Goal: Task Accomplishment & Management: Use online tool/utility

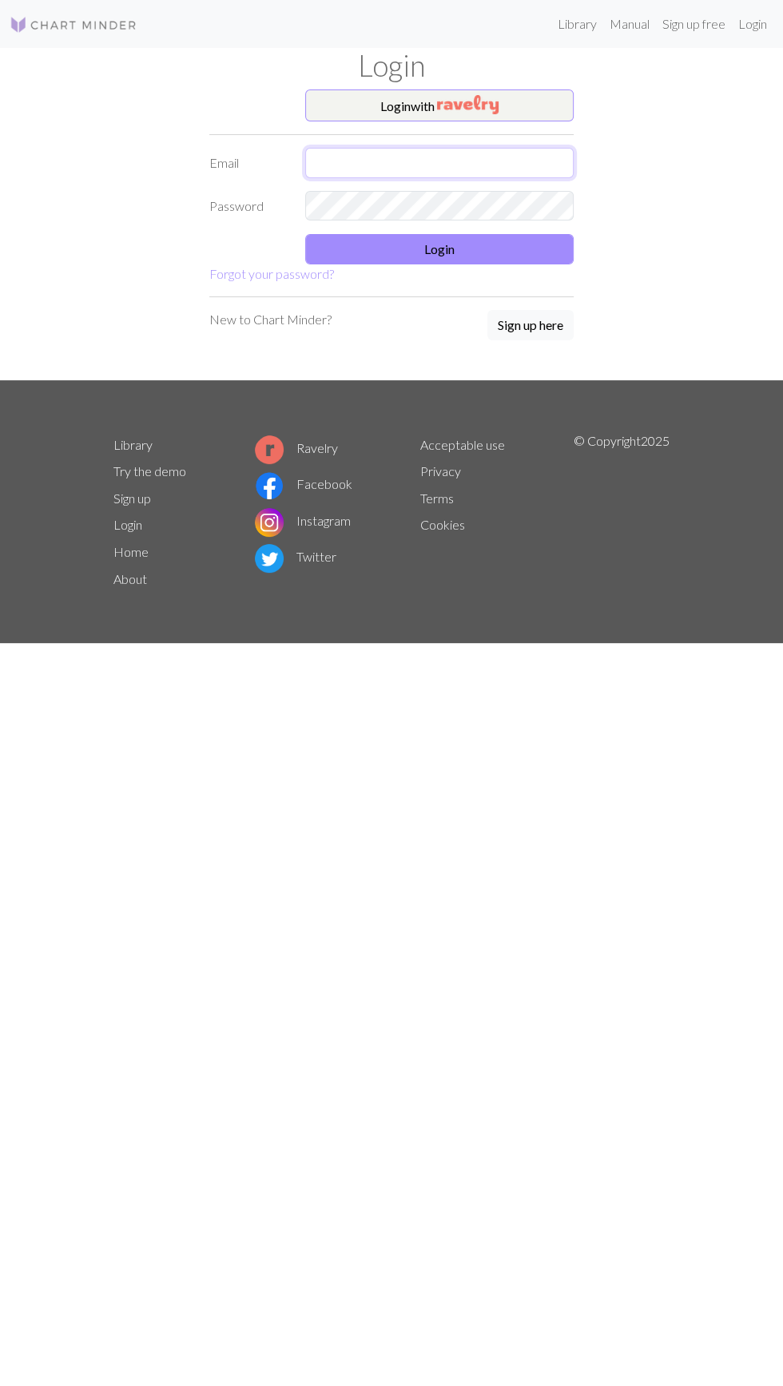
click at [523, 171] on input "text" at bounding box center [439, 163] width 268 height 30
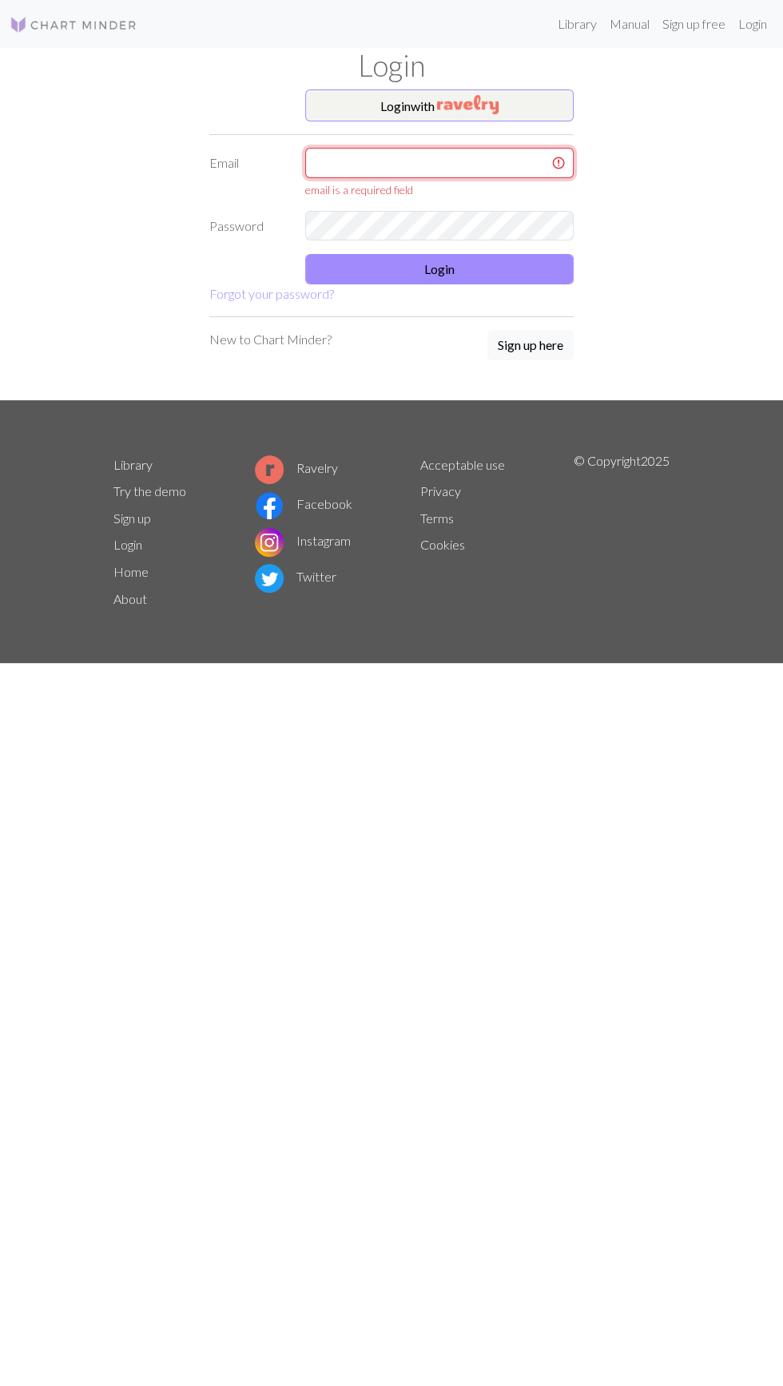
type input "[EMAIL_ADDRESS][DOMAIN_NAME]"
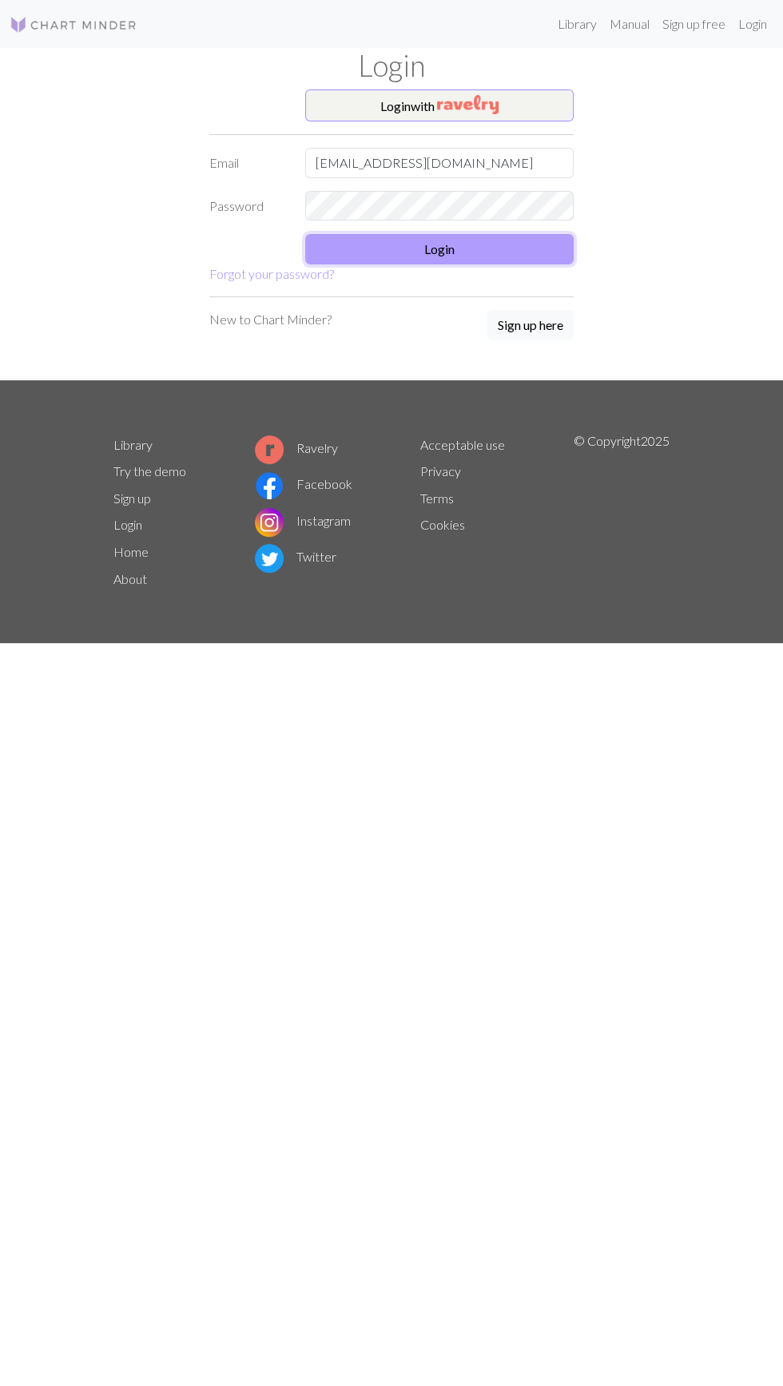
click at [571, 257] on button "Login" at bounding box center [439, 249] width 268 height 30
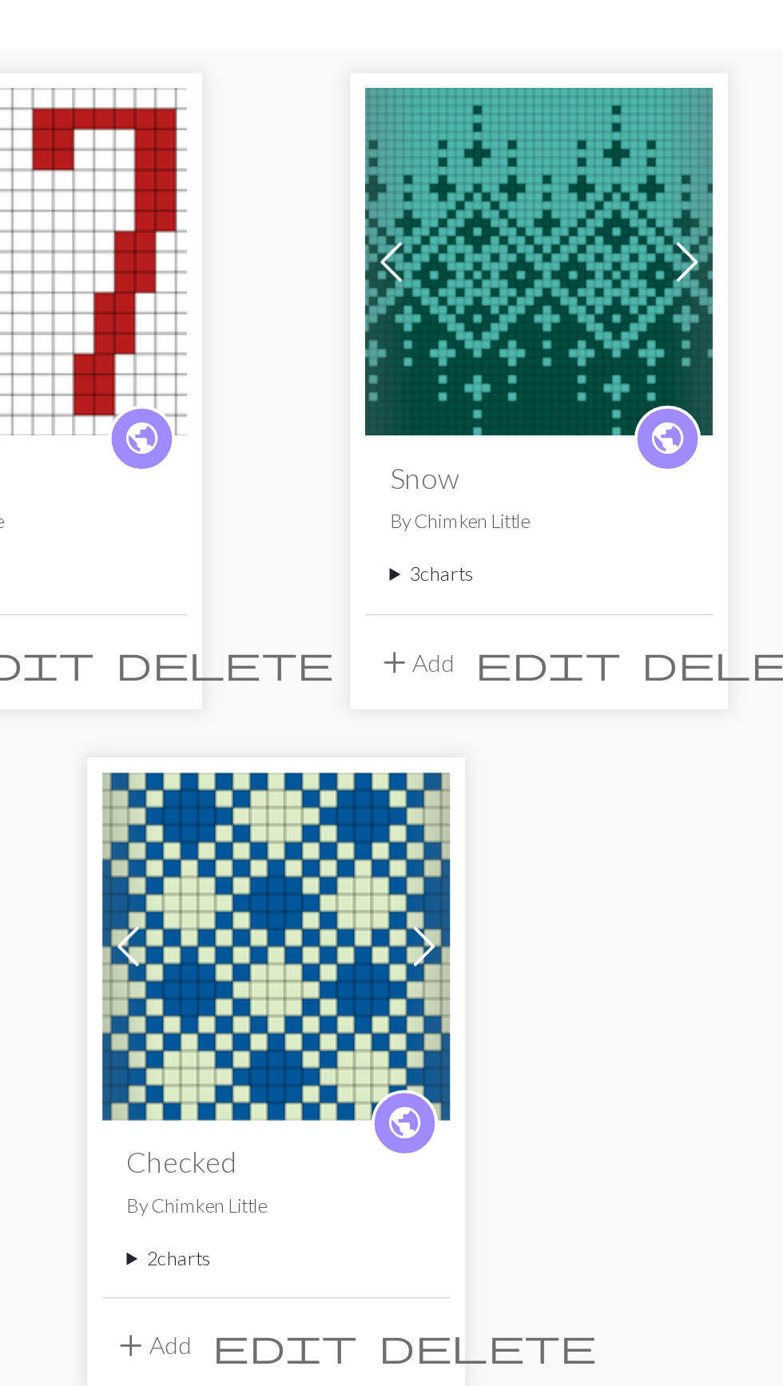
click at [484, 422] on summary "3 charts" at bounding box center [530, 422] width 158 height 15
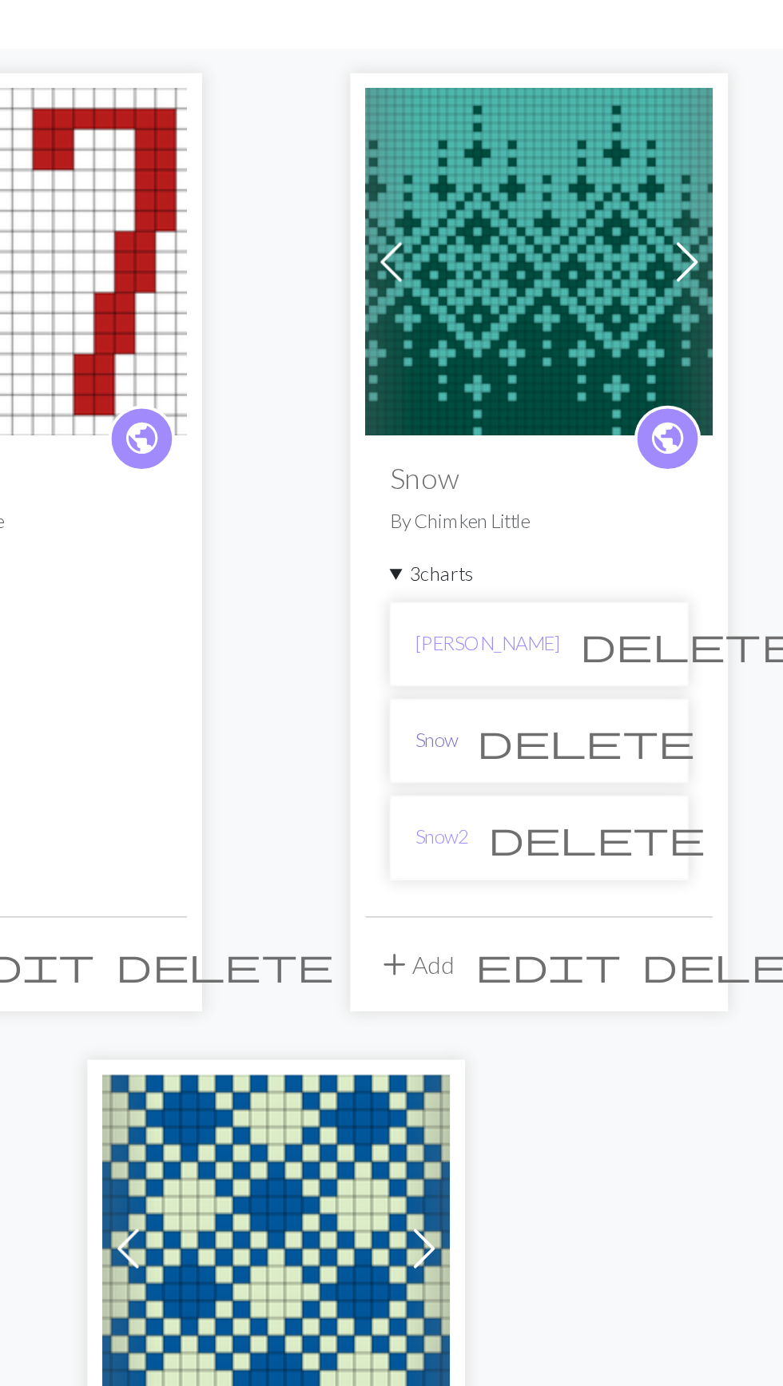
click at [483, 511] on link "Snow" at bounding box center [476, 510] width 22 height 15
click at [482, 507] on link "Snow" at bounding box center [476, 510] width 22 height 15
click at [476, 508] on link "Snow" at bounding box center [476, 510] width 22 height 15
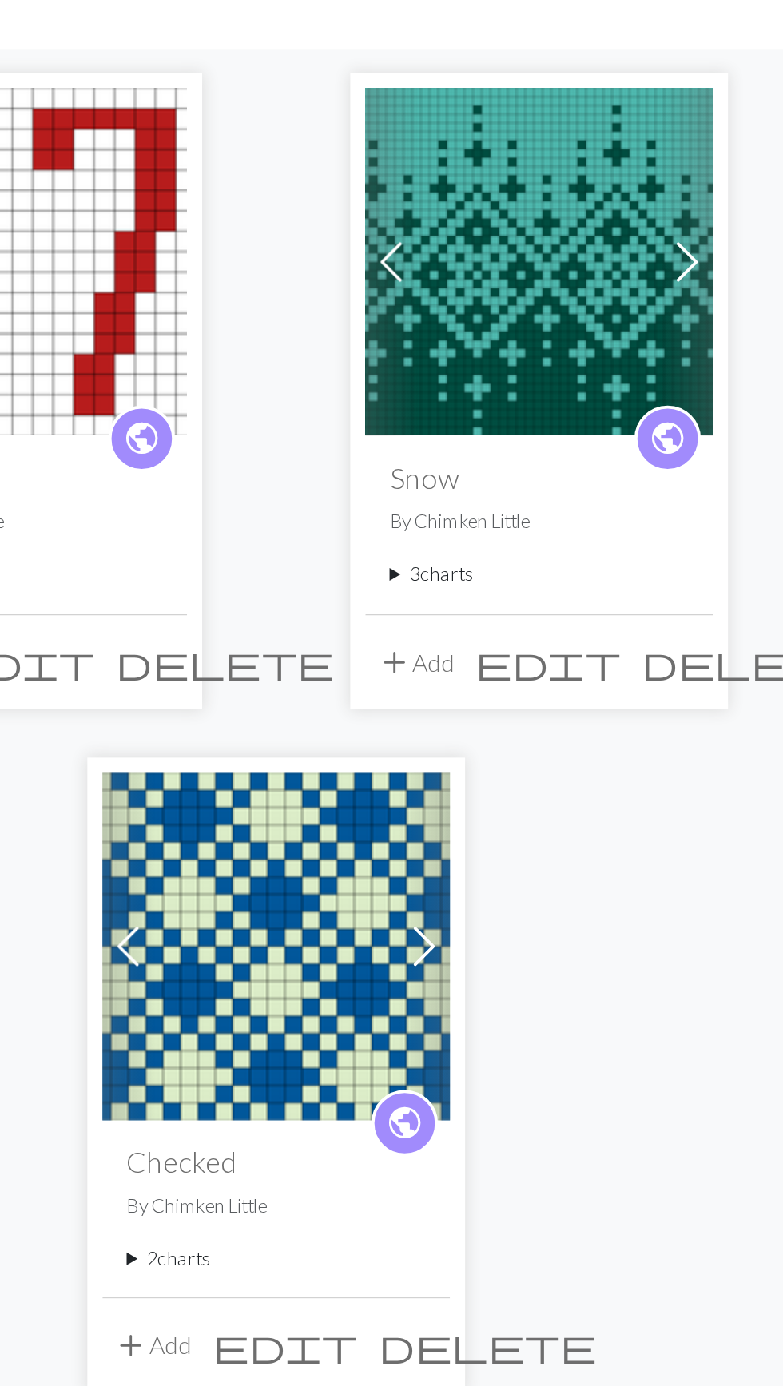
click at [613, 261] on span at bounding box center [609, 258] width 26 height 26
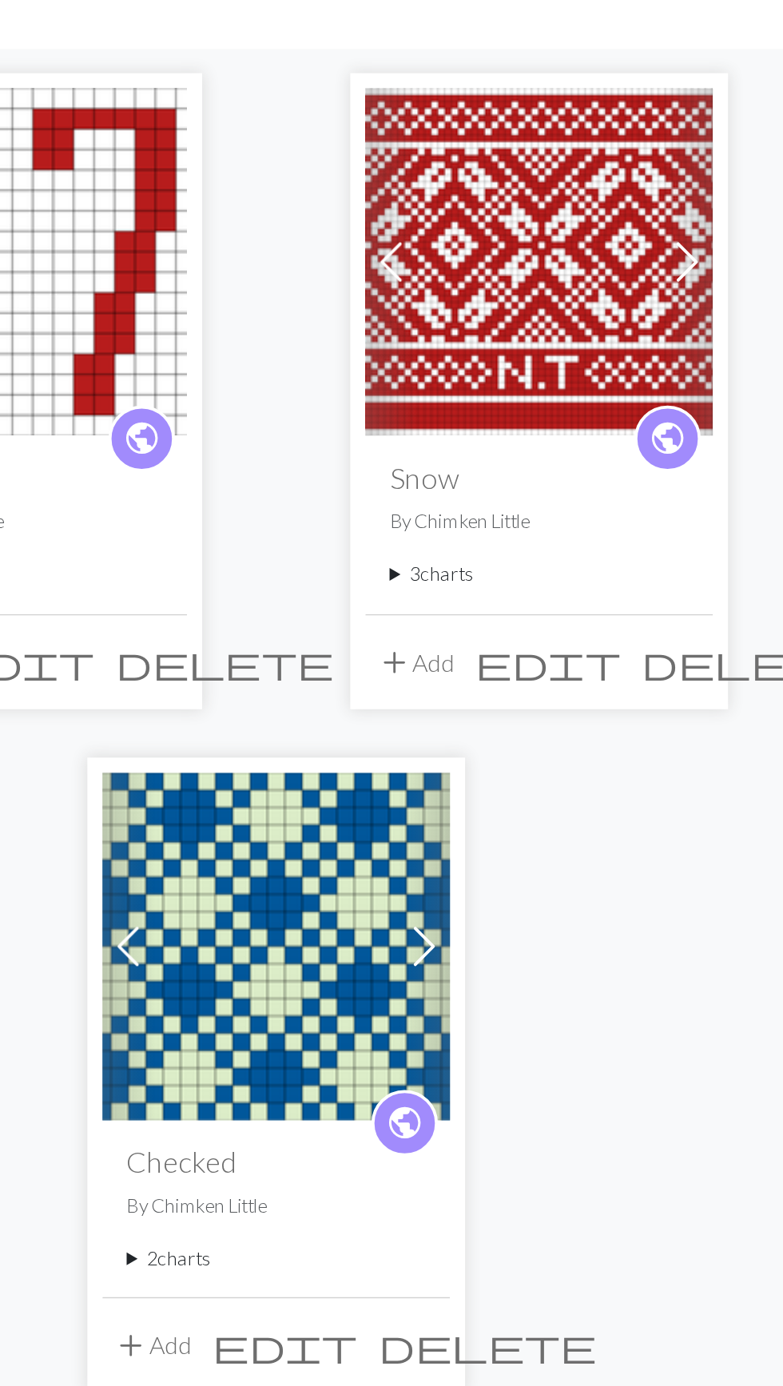
click at [615, 261] on span at bounding box center [609, 258] width 26 height 26
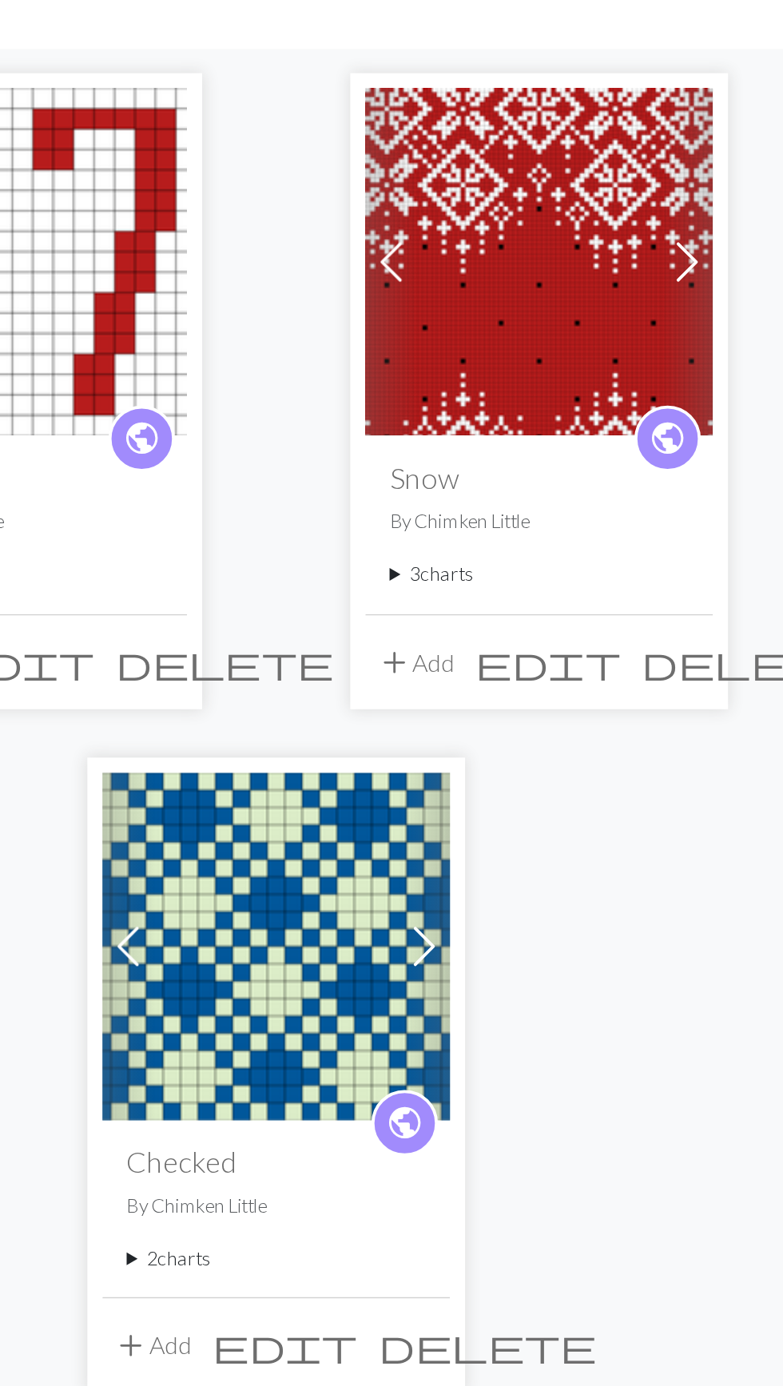
click at [450, 265] on span at bounding box center [453, 258] width 26 height 26
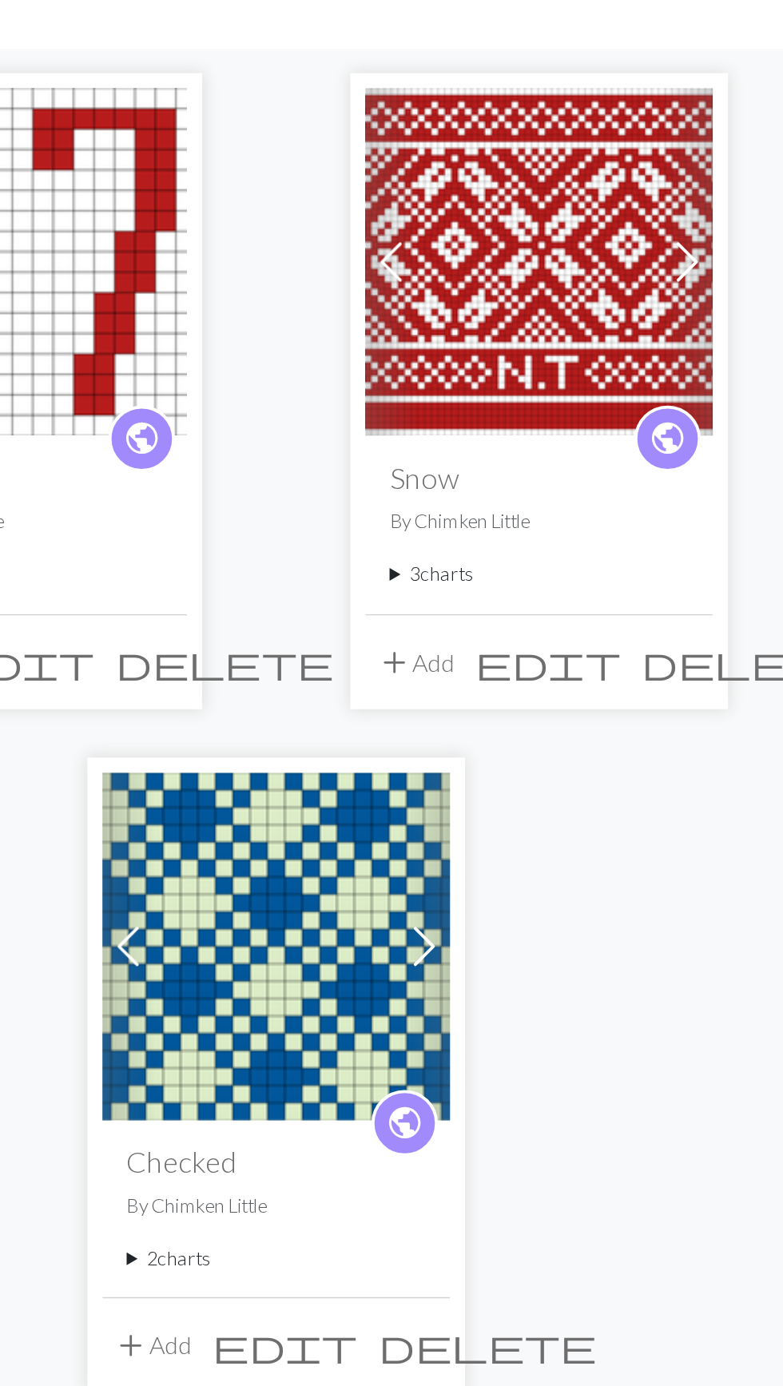
click at [453, 259] on span at bounding box center [453, 258] width 26 height 26
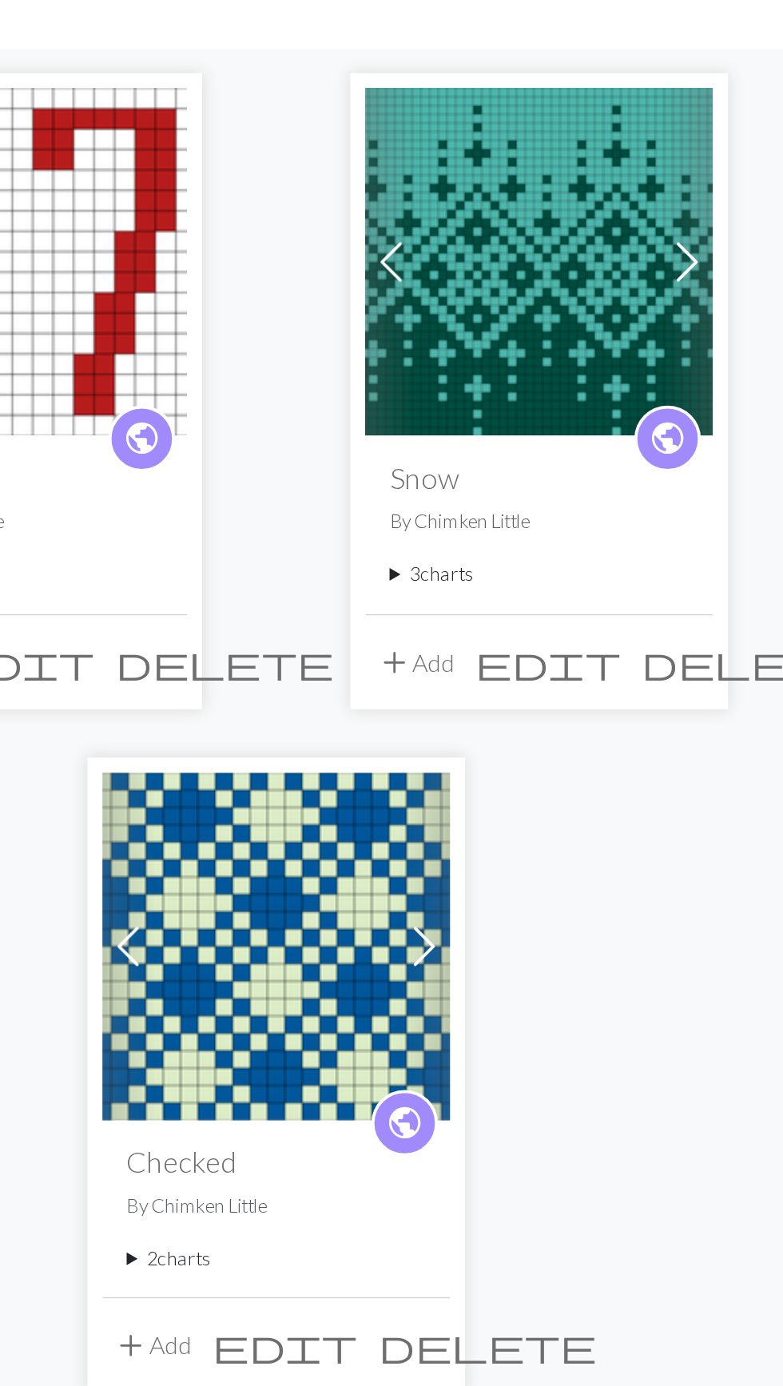
click at [610, 252] on span at bounding box center [609, 258] width 26 height 26
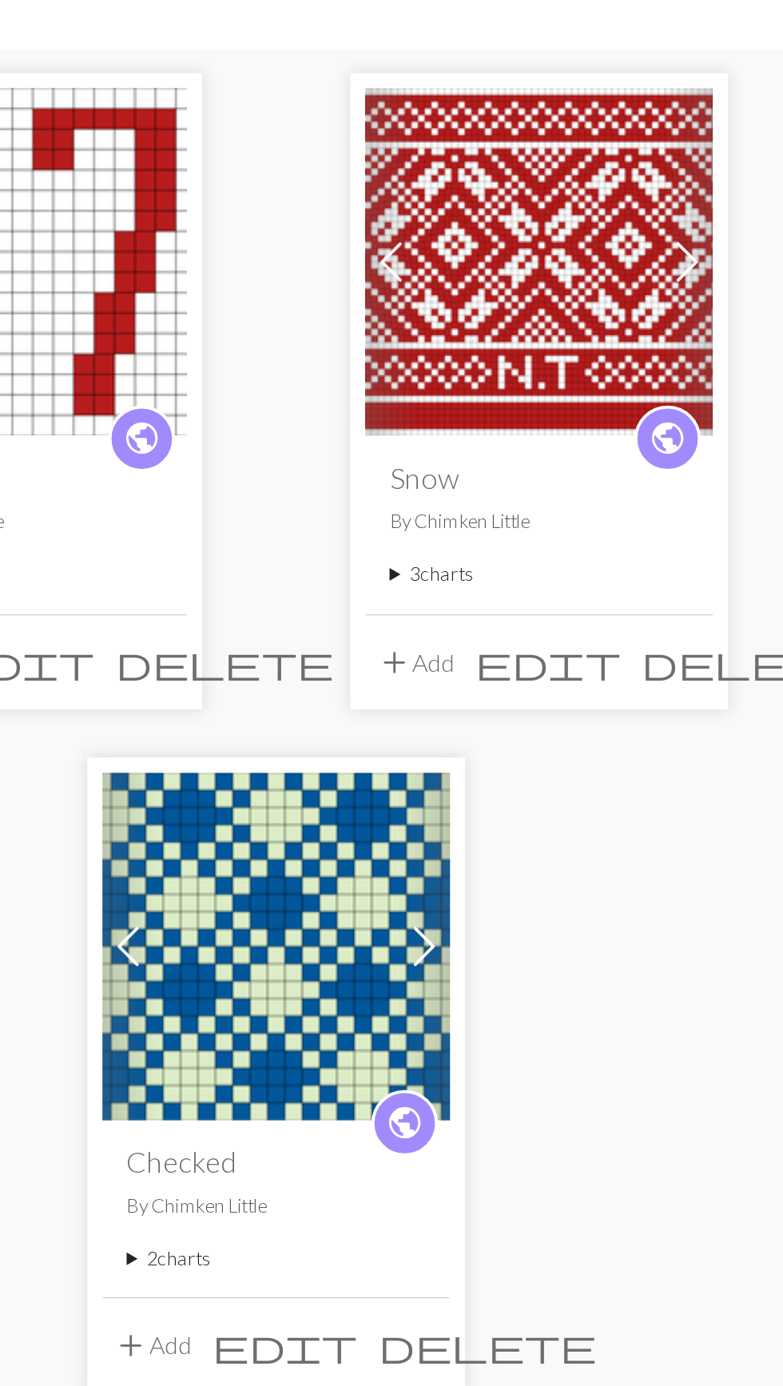
click at [611, 257] on span at bounding box center [609, 258] width 26 height 26
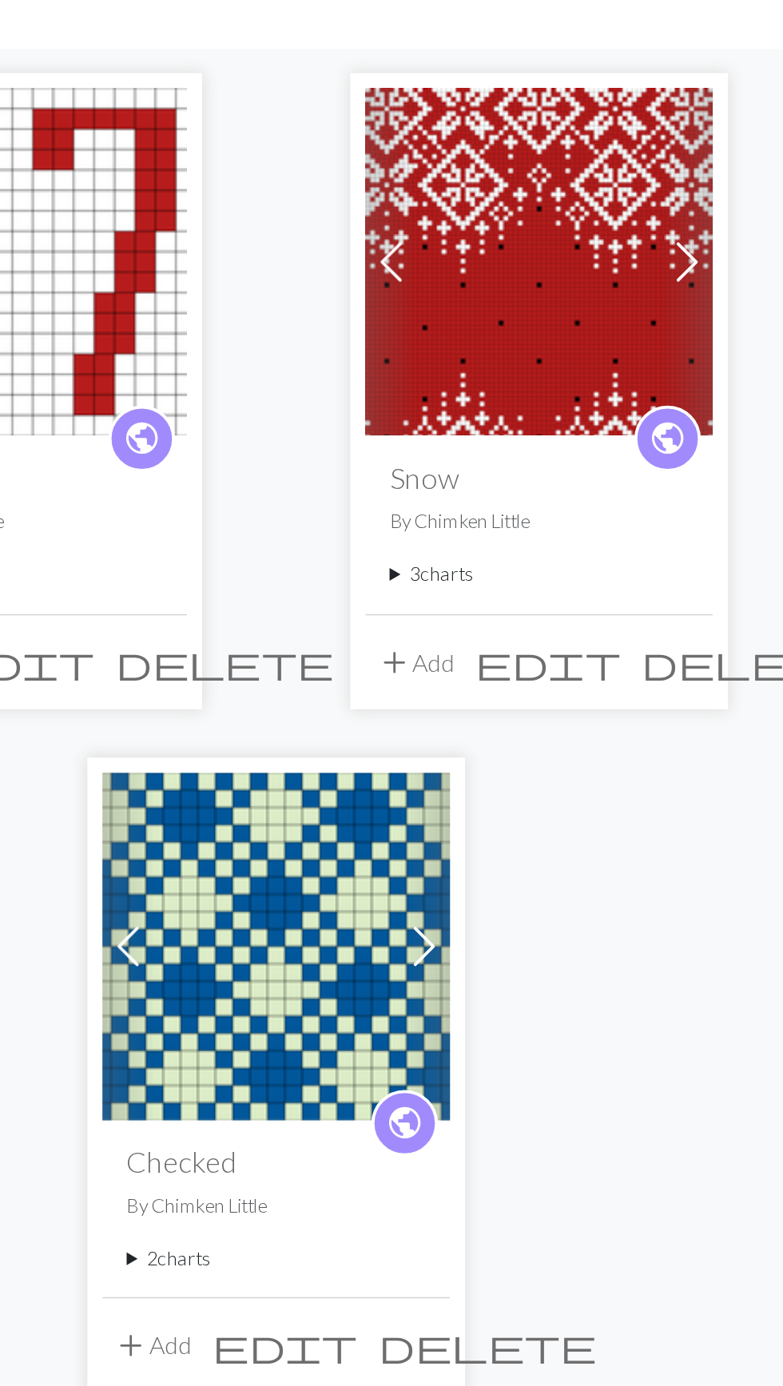
click at [581, 285] on img at bounding box center [531, 257] width 184 height 184
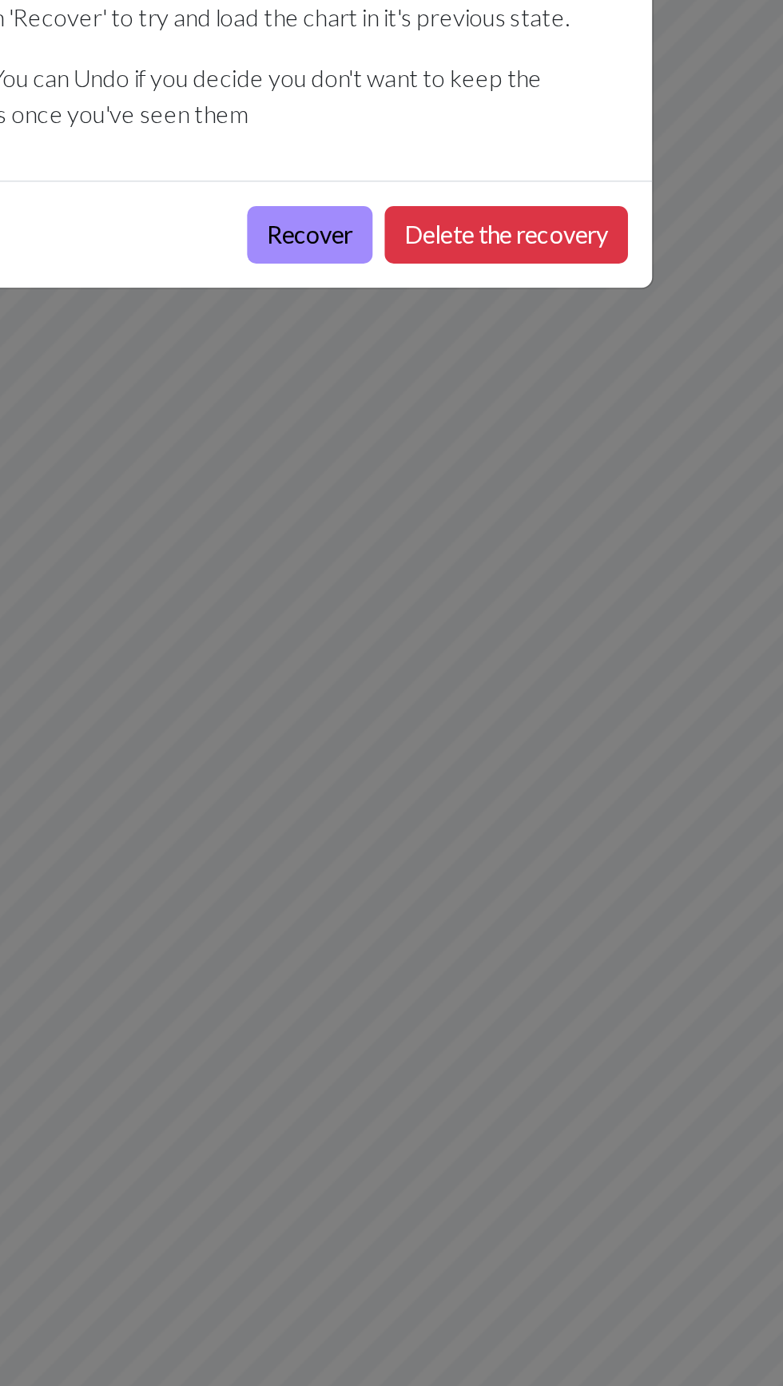
click at [455, 332] on div "Found unsaved changes We found some unsaved changes for this chart. Click on 'R…" at bounding box center [391, 693] width 783 height 1386
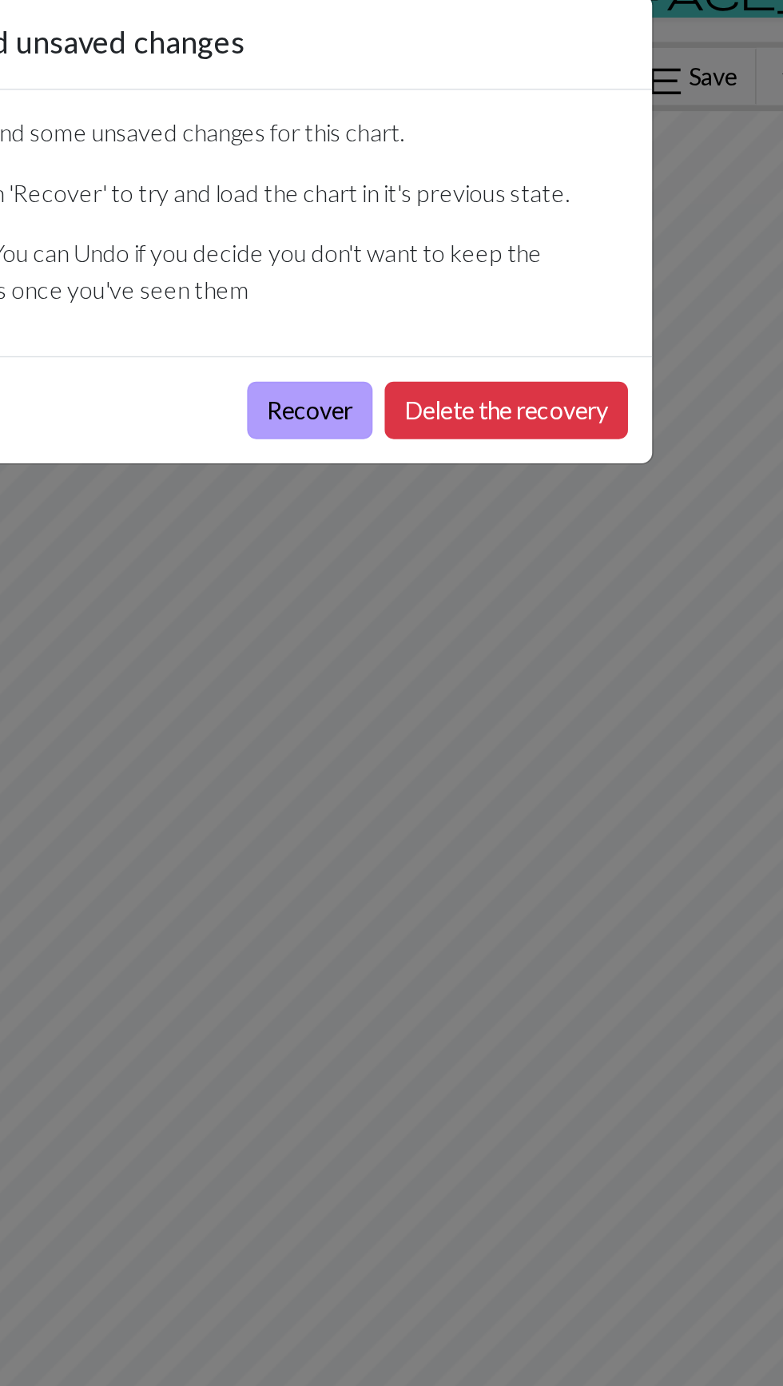
click at [417, 245] on button "Recover" at bounding box center [409, 243] width 66 height 30
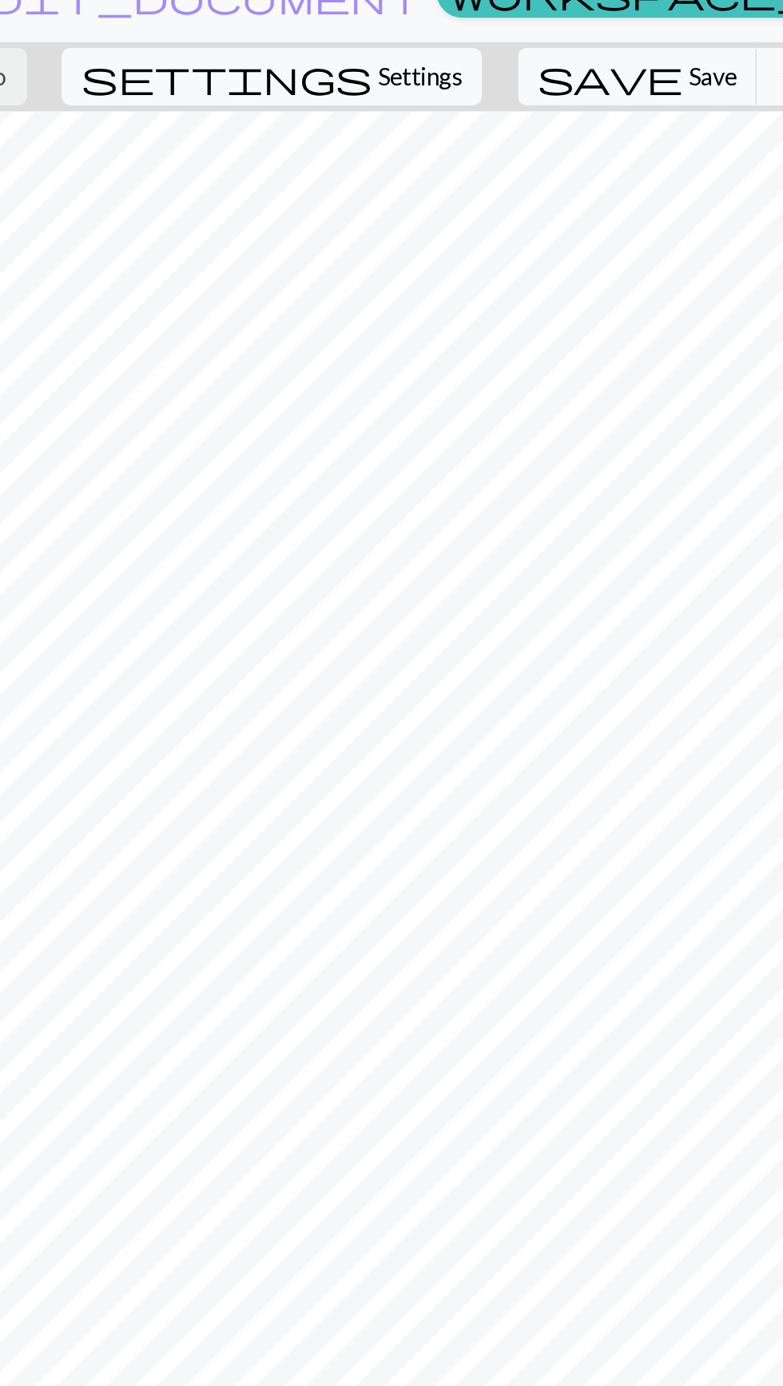
click at [177, 68] on span "Undo" at bounding box center [162, 65] width 30 height 15
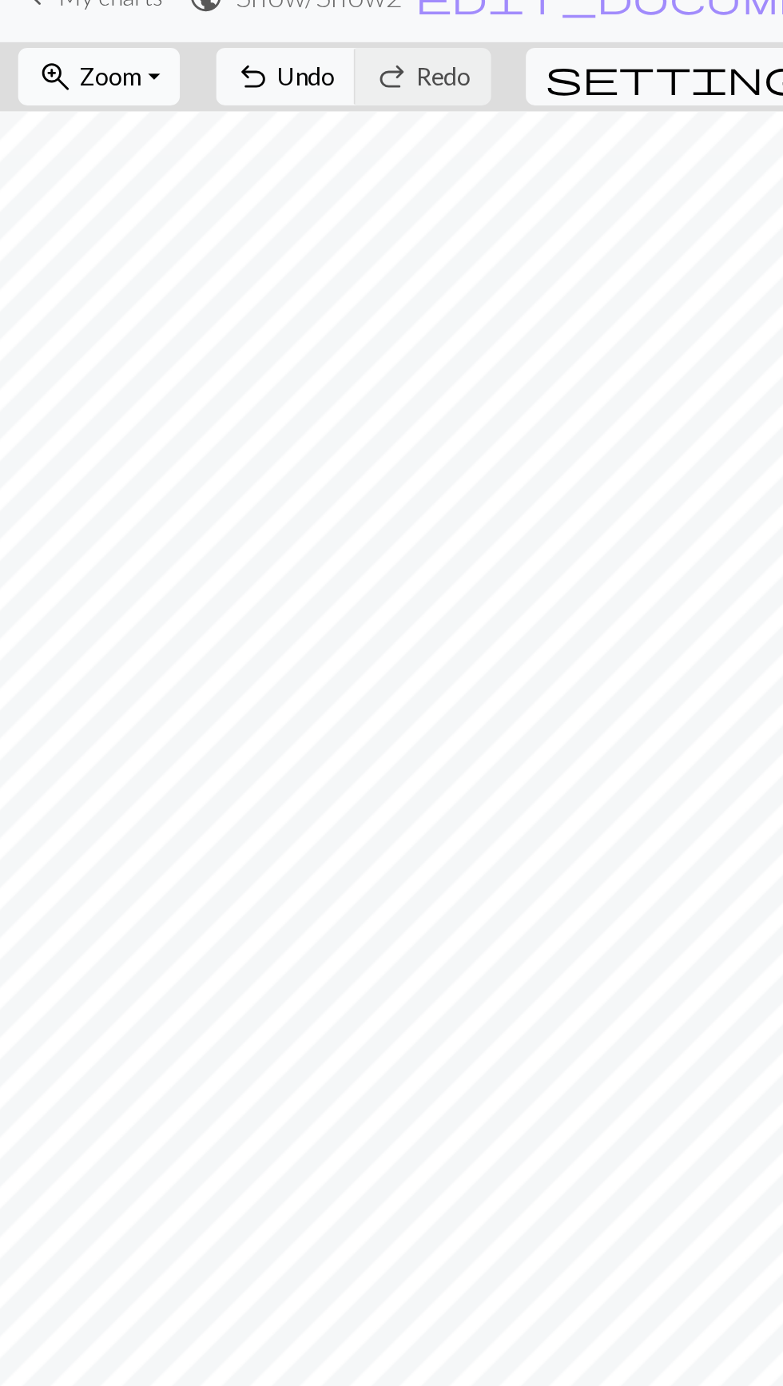
click at [75, 66] on span "Zoom" at bounding box center [58, 65] width 33 height 15
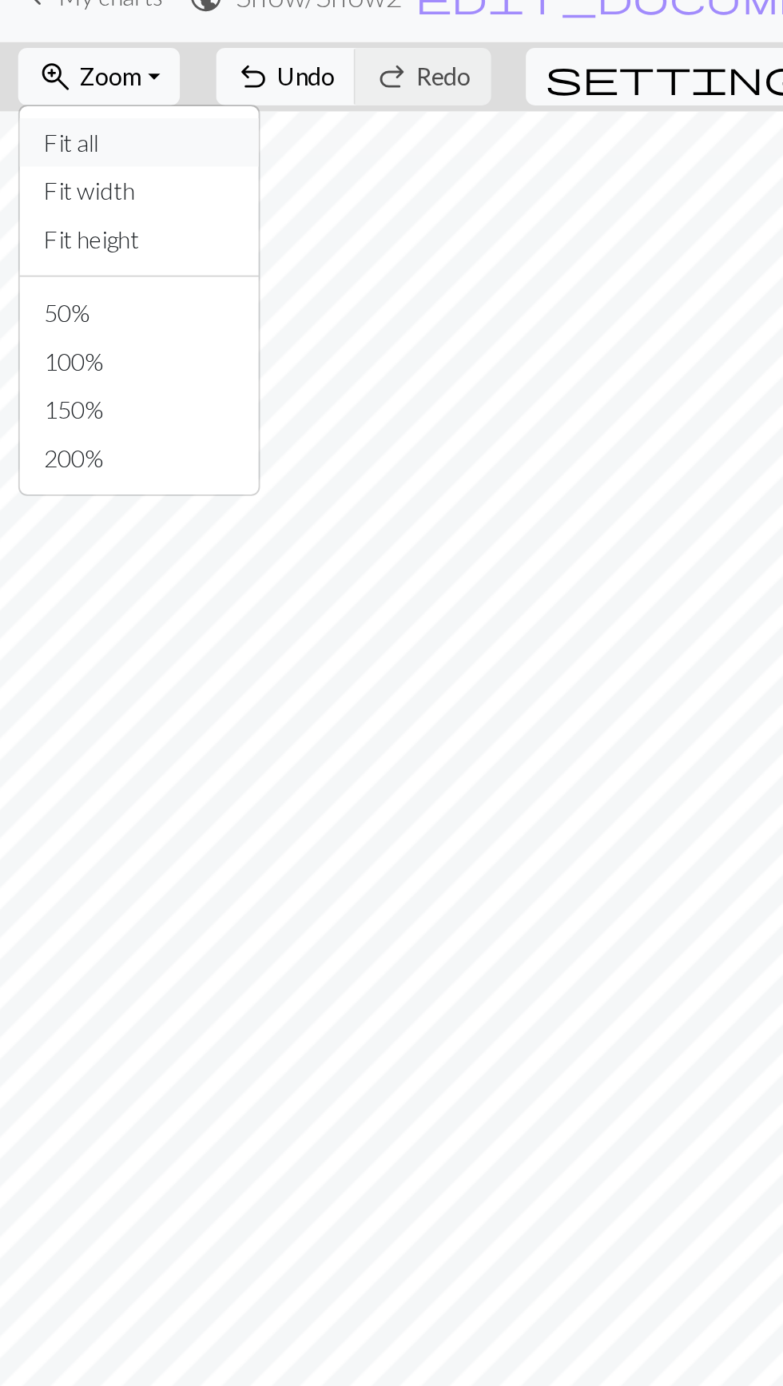
click at [66, 101] on button "Fit all" at bounding box center [73, 102] width 126 height 26
